Goal: Task Accomplishment & Management: Complete application form

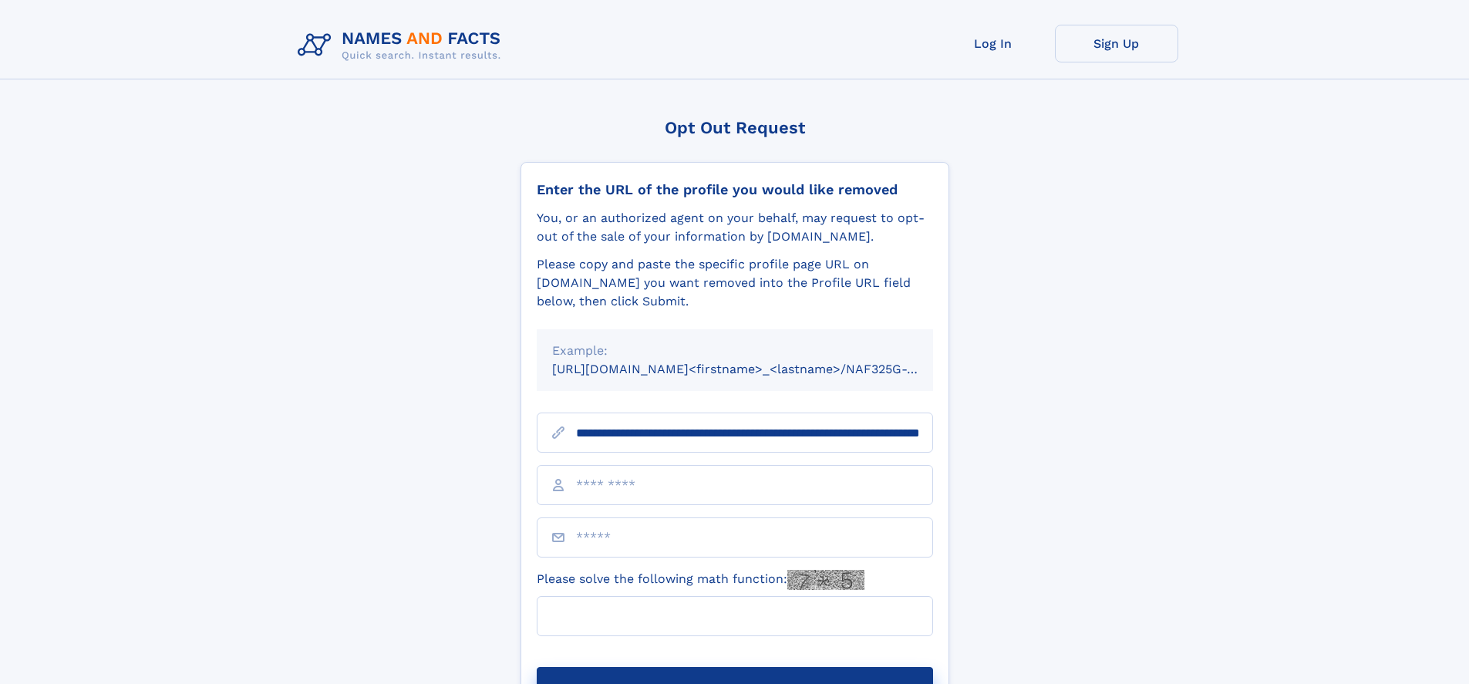
scroll to position [0, 149]
type input "**********"
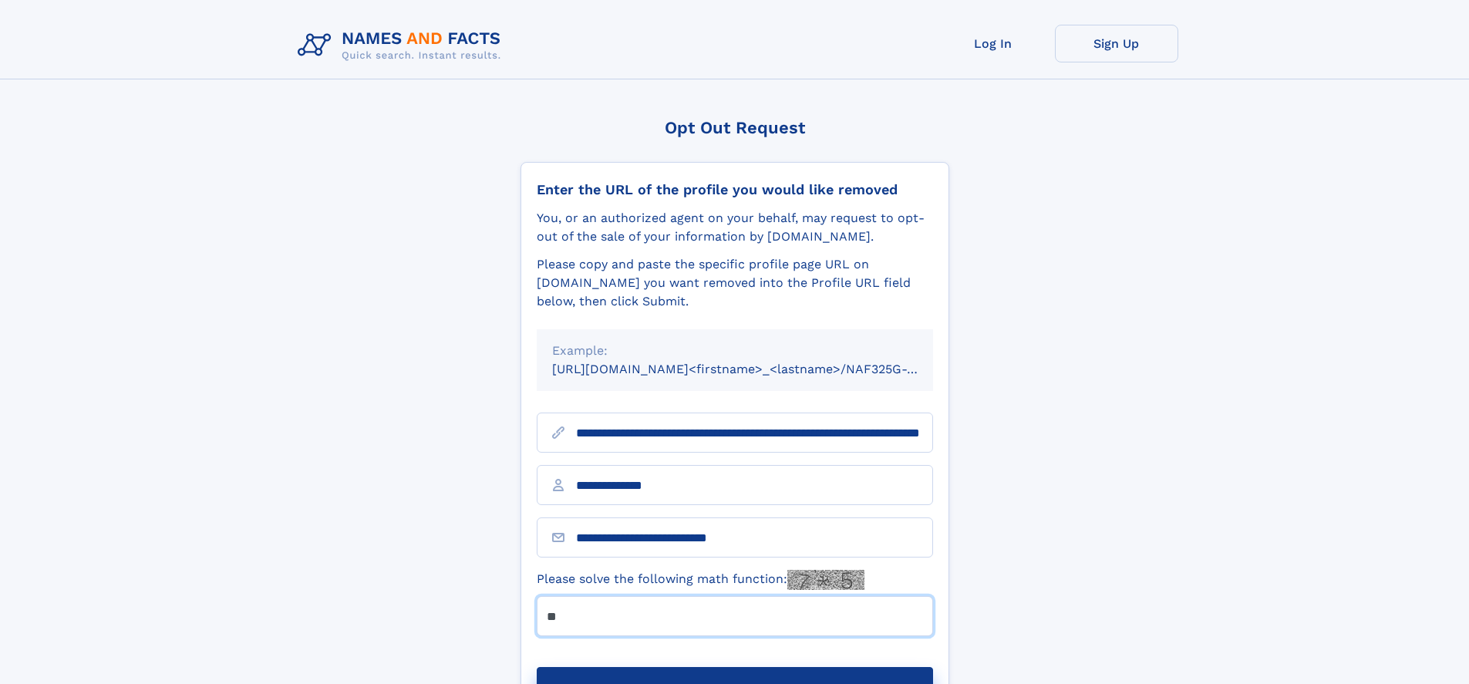
type input "**"
click at [734, 667] on button "Submit Opt Out Request" at bounding box center [735, 691] width 396 height 49
